Goal: Transaction & Acquisition: Subscribe to service/newsletter

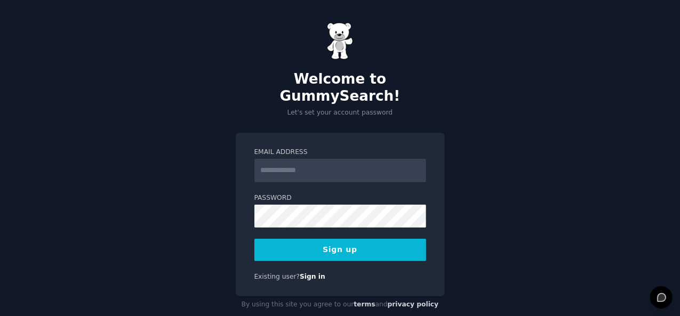
click at [336, 159] on input "Email Address" at bounding box center [341, 170] width 172 height 23
type input "**********"
click at [343, 239] on button "Sign up" at bounding box center [341, 250] width 172 height 22
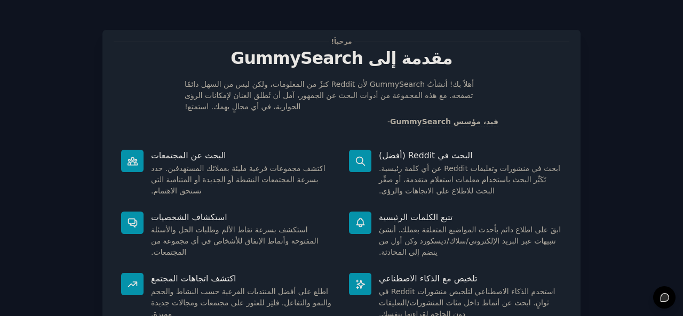
click at [276, 166] on font "اكتشف مجموعات فرعية مليئة بعملائك المستهدفين. حدد بسرعة المجتمعات النشطة أو الج…" at bounding box center [238, 179] width 175 height 31
click at [382, 177] on font "ابحث في منشورات وتعليقات Reddit عن أي كلمة رئيسية. تَكَبِّر البحث باستخدام معلم…" at bounding box center [469, 179] width 181 height 31
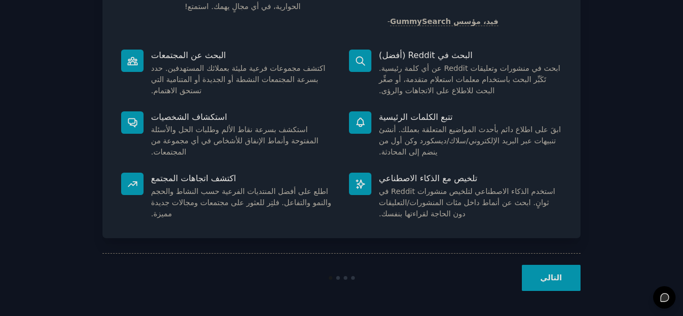
click at [536, 279] on button "التالي" at bounding box center [551, 278] width 59 height 26
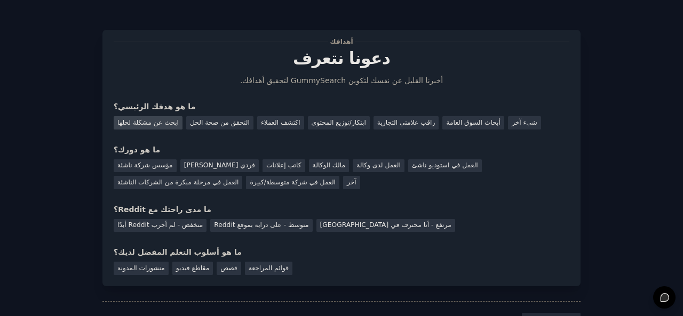
click at [154, 124] on font "ابحث عن مشكلة لحلها" at bounding box center [147, 122] width 61 height 7
click at [212, 169] on font "[PERSON_NAME] فردي" at bounding box center [219, 165] width 71 height 7
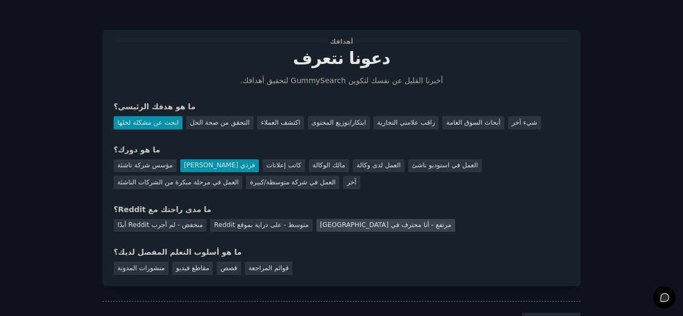
click at [336, 225] on font "مرتفع - أنا محترف في [GEOGRAPHIC_DATA]" at bounding box center [385, 224] width 131 height 7
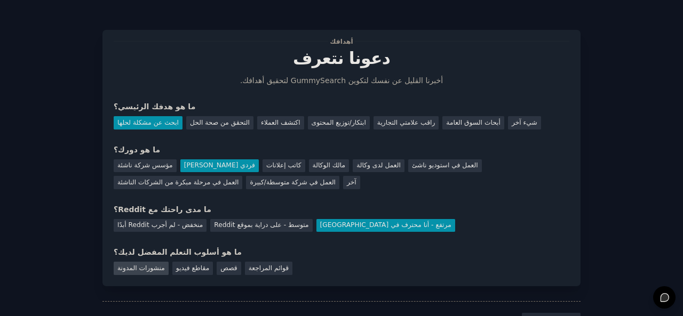
click at [153, 269] on font "منشورات المدونة" at bounding box center [140, 268] width 47 height 7
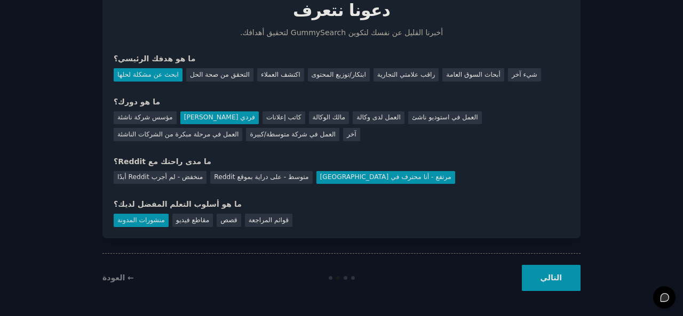
click at [540, 269] on button "التالي" at bounding box center [551, 278] width 59 height 26
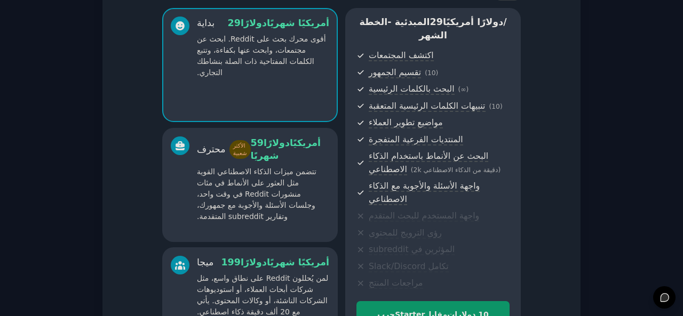
scroll to position [234, 0]
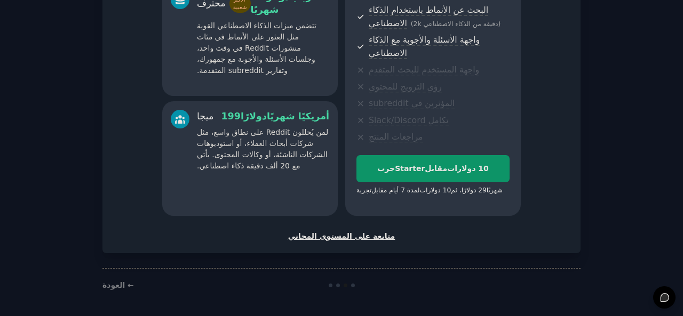
click at [355, 239] on font "متابعة على المستوى المجاني" at bounding box center [341, 236] width 107 height 9
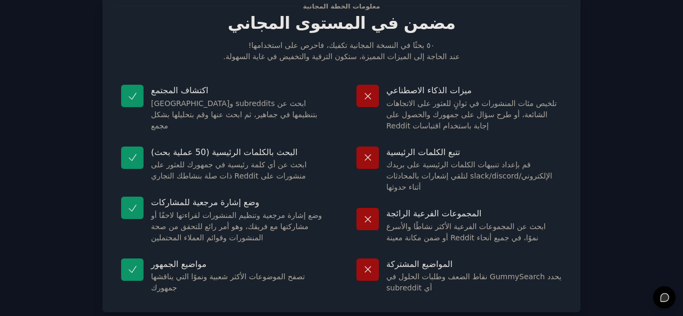
scroll to position [110, 0]
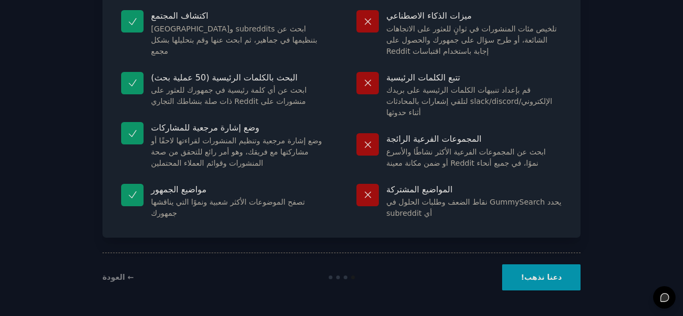
click at [546, 277] on font "دعنا نذهب!" at bounding box center [541, 277] width 41 height 9
